Goal: Task Accomplishment & Management: Complete application form

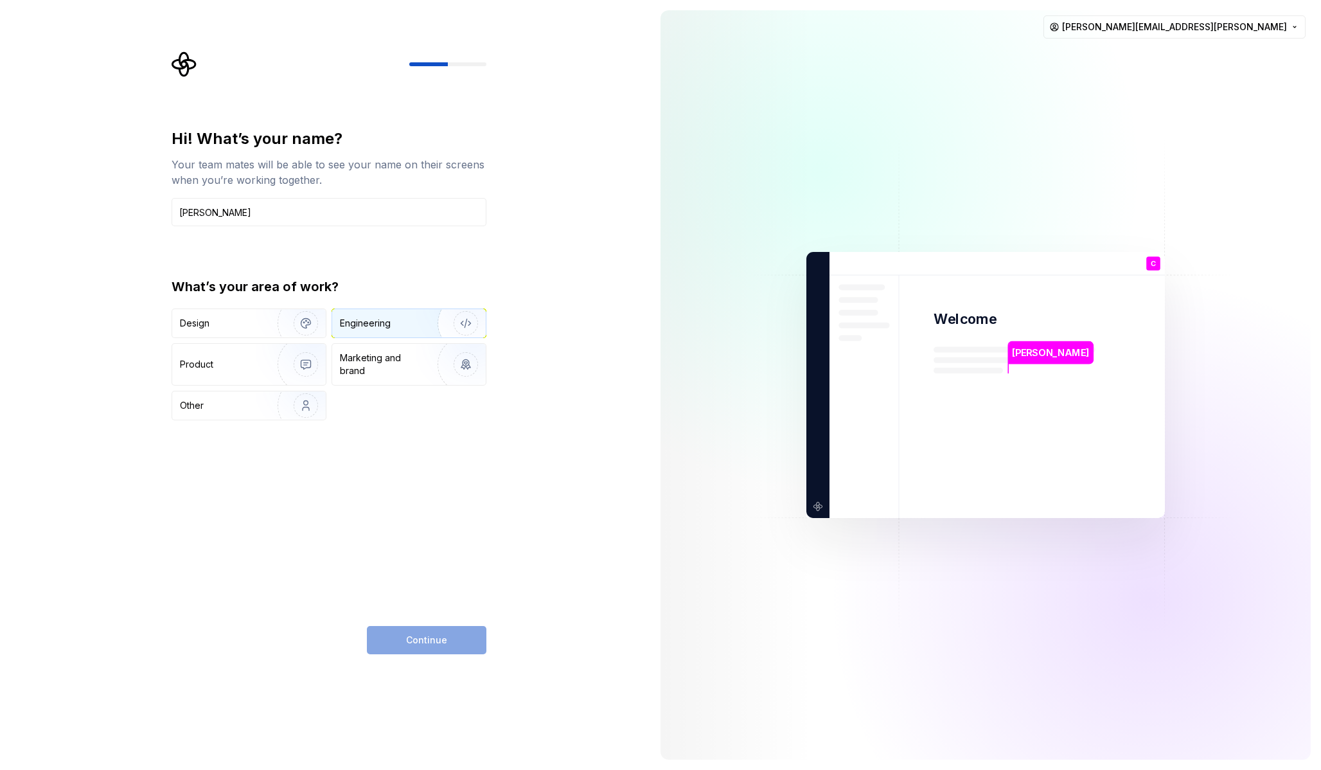
type input "Chris"
click at [393, 320] on div "Engineering" at bounding box center [391, 323] width 102 height 13
click at [435, 648] on button "Continue" at bounding box center [427, 640] width 120 height 28
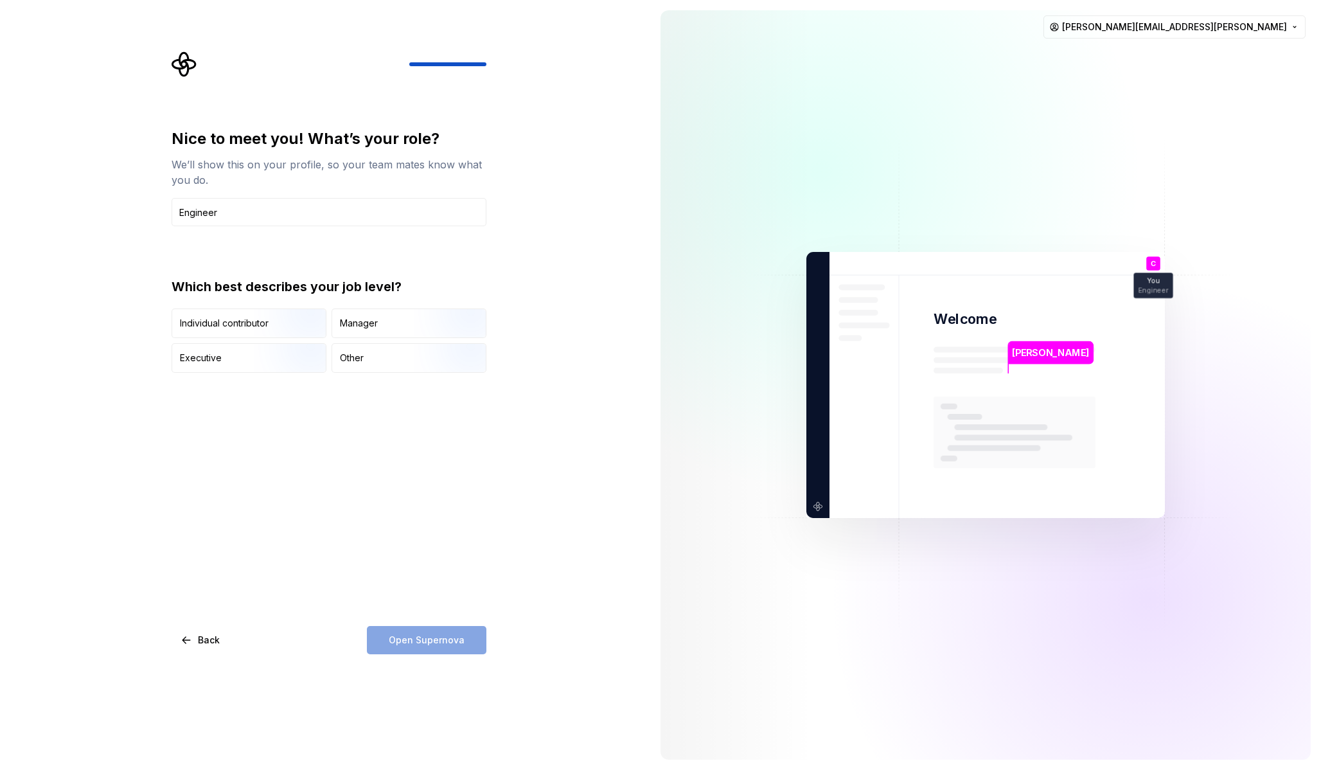
type input "Engineer"
click at [431, 640] on div "Open Supernova" at bounding box center [427, 640] width 120 height 28
click at [244, 326] on div "Individual contributor" at bounding box center [224, 323] width 89 height 13
click at [433, 634] on span "Open Supernova" at bounding box center [427, 640] width 76 height 13
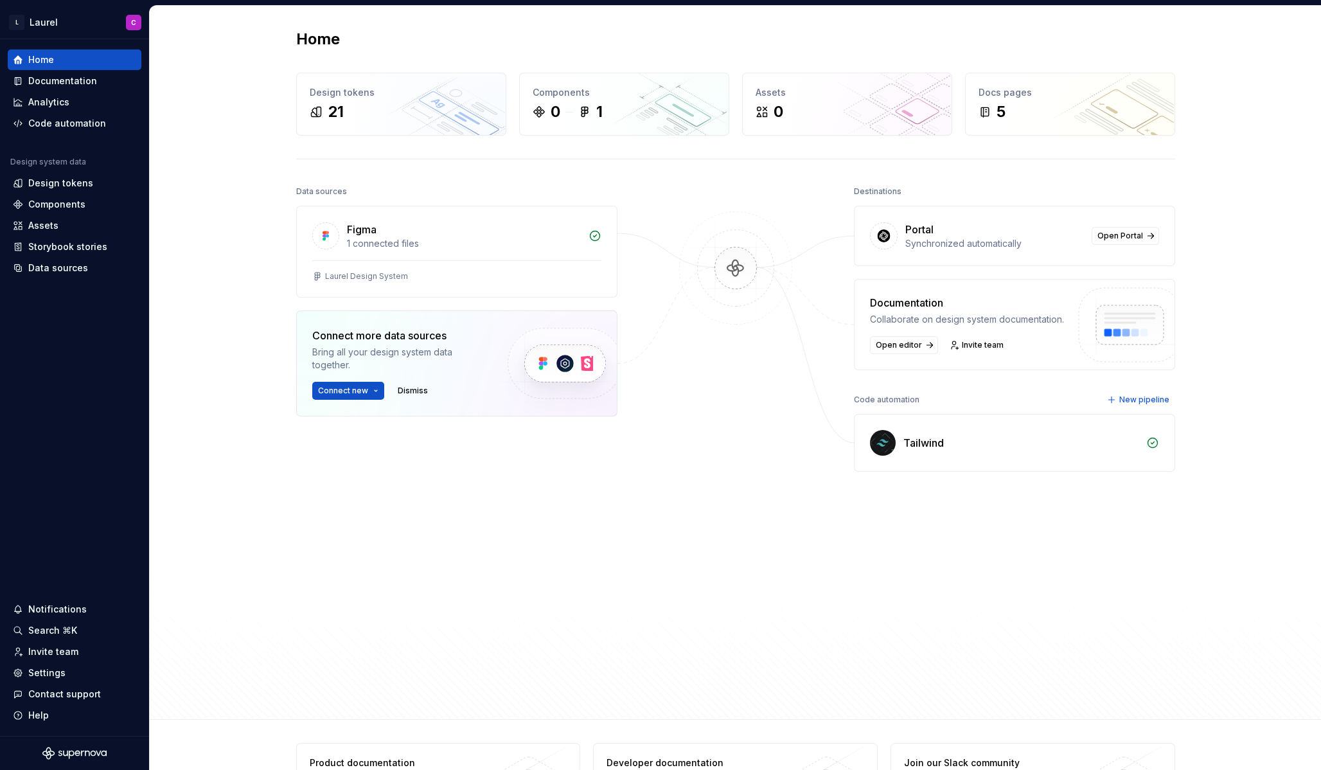
click at [780, 424] on div at bounding box center [736, 414] width 129 height 462
click at [812, 516] on div "Data sources Figma 1 connected files Laurel Design System Connect more data sou…" at bounding box center [735, 439] width 879 height 513
